Goal: Find contact information: Obtain details needed to contact an individual or organization

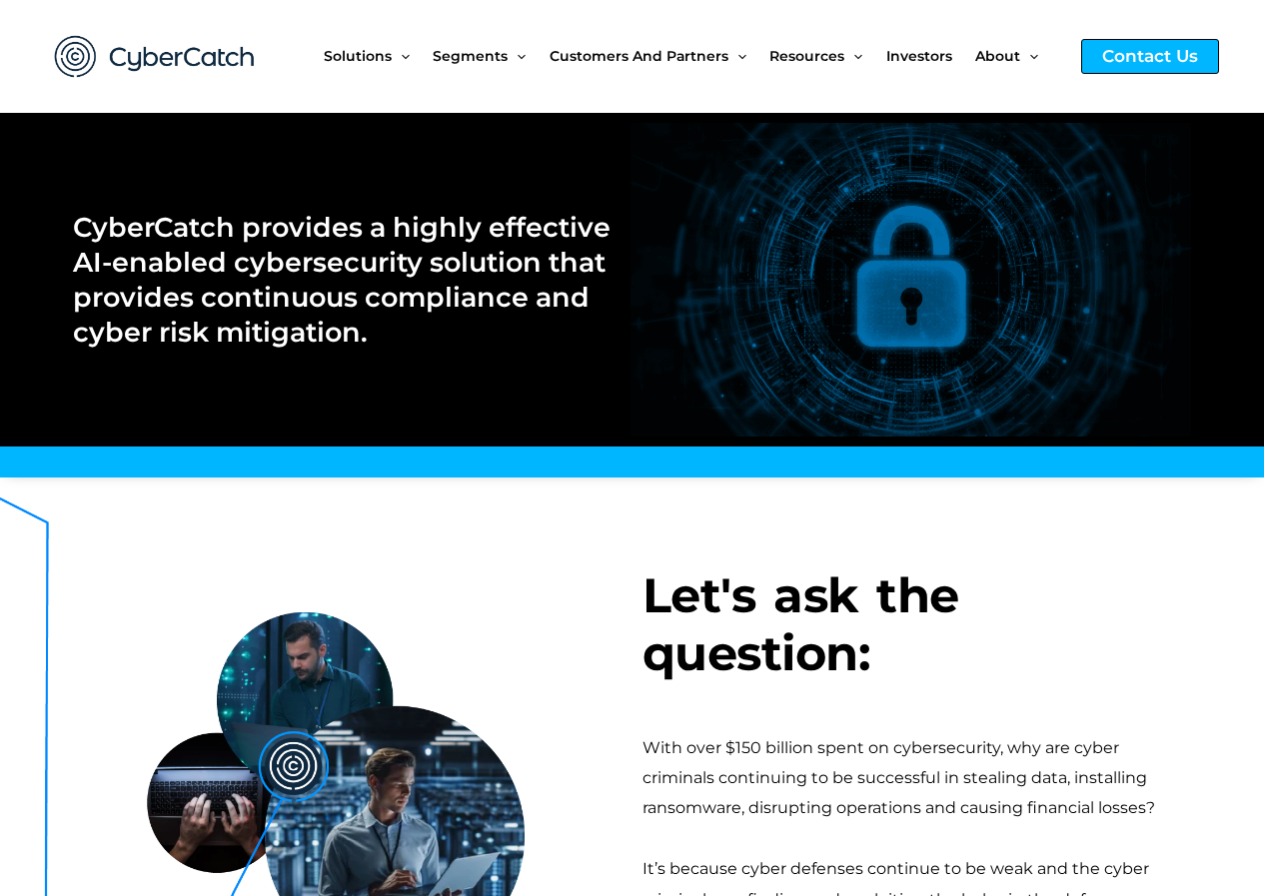
click at [1169, 54] on div "Contact Us" at bounding box center [1150, 56] width 138 height 35
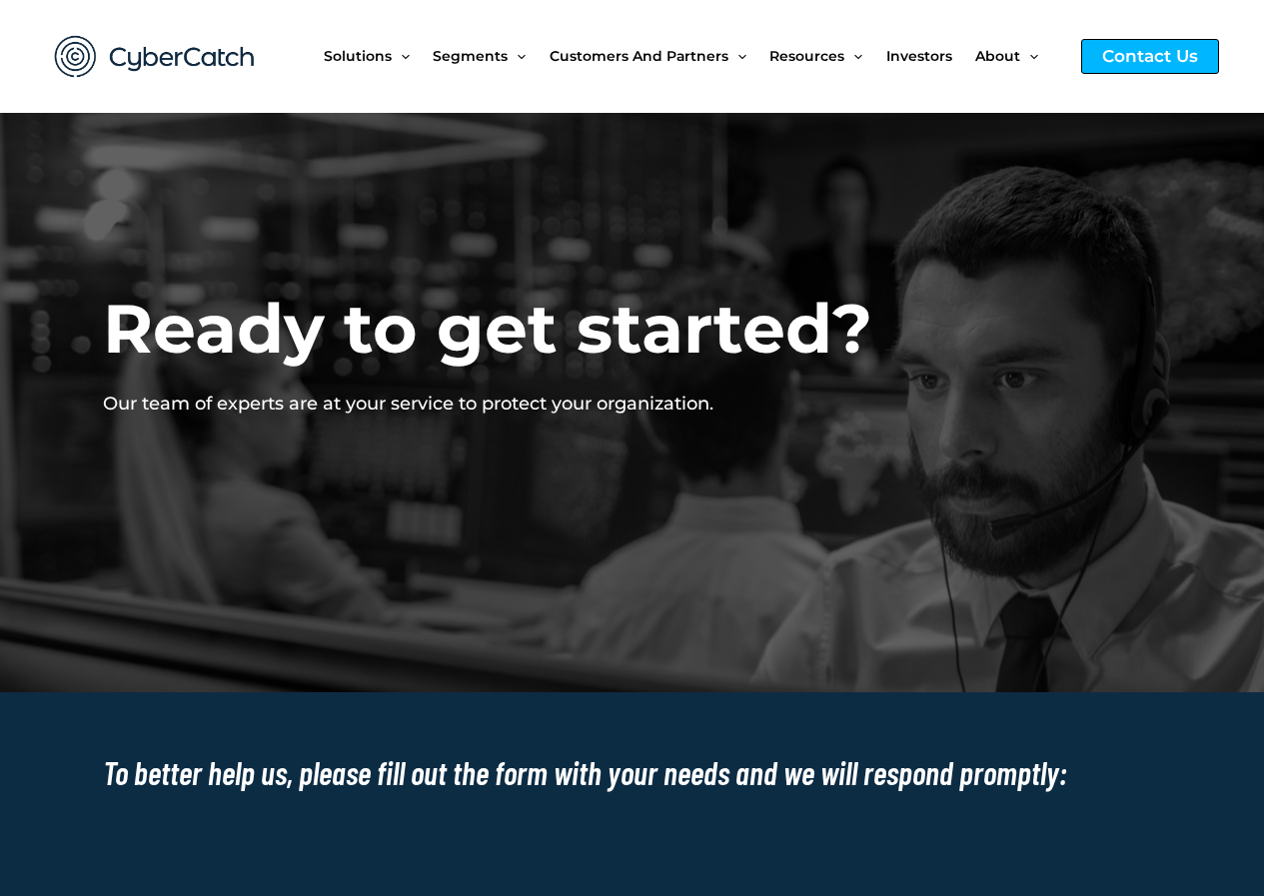
click at [1138, 61] on div "Contact Us" at bounding box center [1150, 56] width 138 height 35
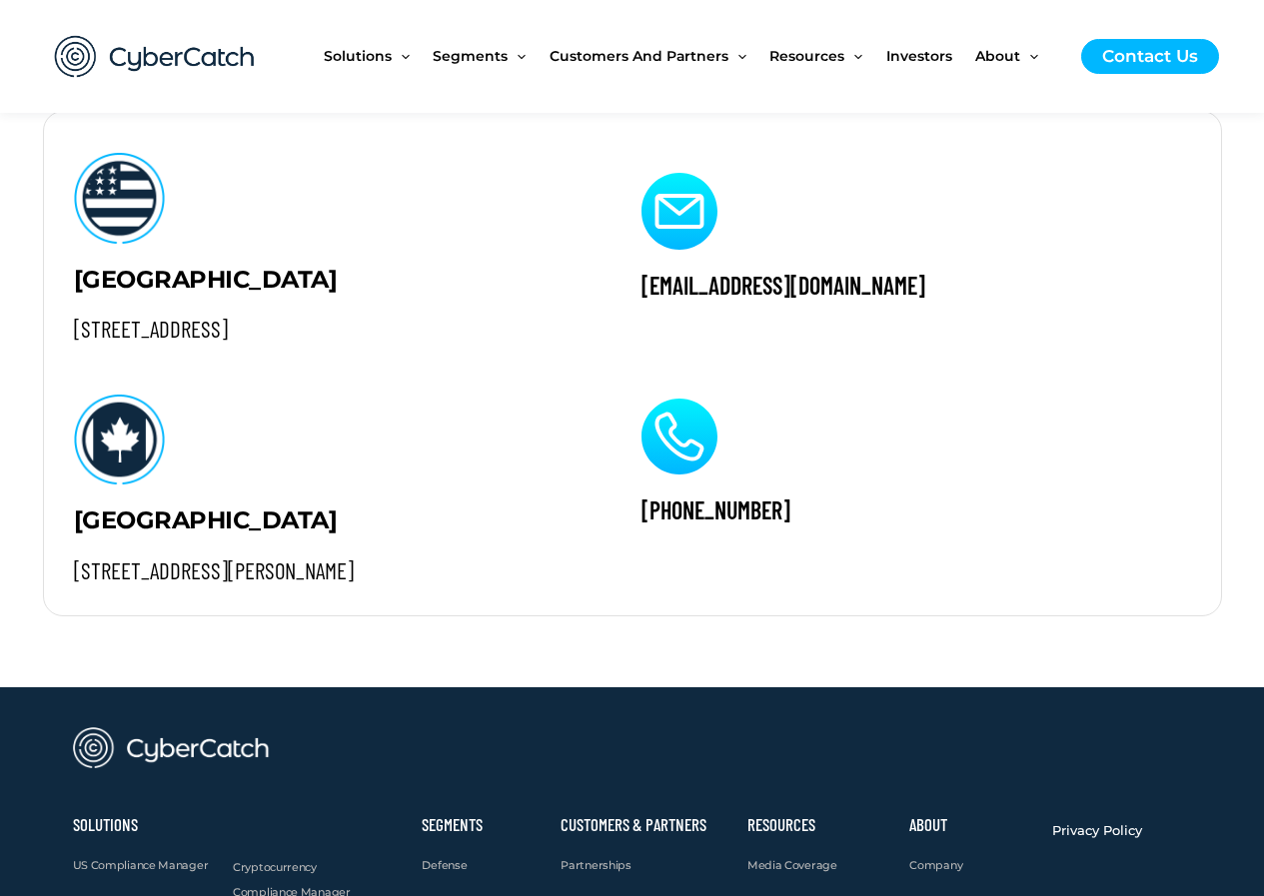
scroll to position [868, 0]
